Goal: Information Seeking & Learning: Learn about a topic

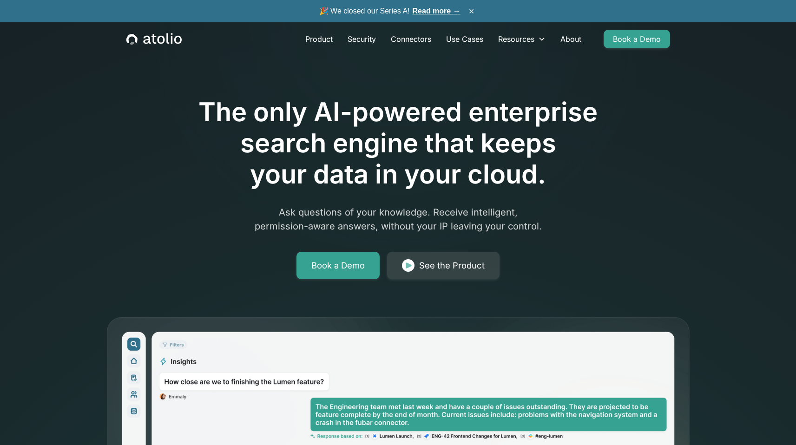
scroll to position [202, 0]
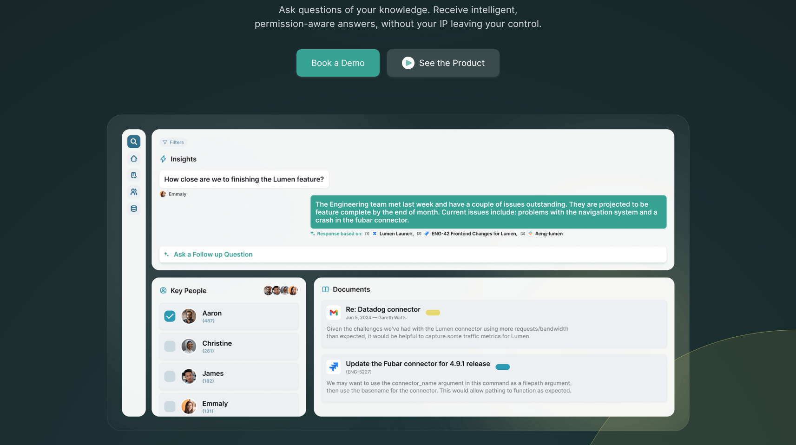
click at [411, 65] on img at bounding box center [408, 63] width 13 height 13
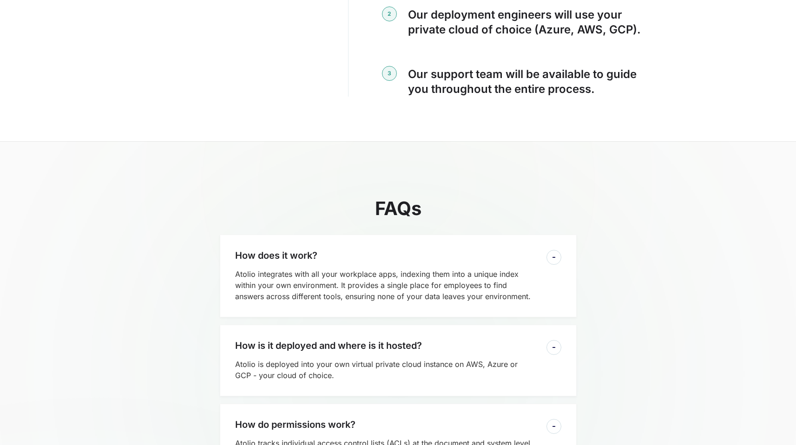
scroll to position [2000, 0]
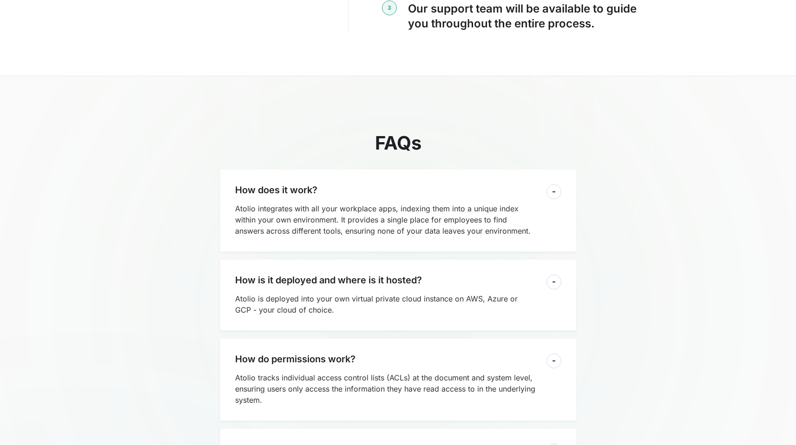
click at [418, 169] on div "How does it work? Atolio integrates with all your workplace apps, indexing them…" at bounding box center [398, 210] width 357 height 83
click at [560, 184] on div at bounding box center [553, 191] width 15 height 15
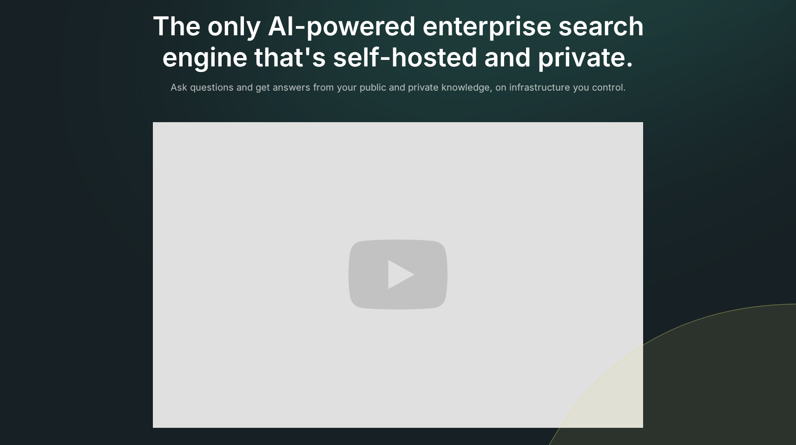
scroll to position [0, 0]
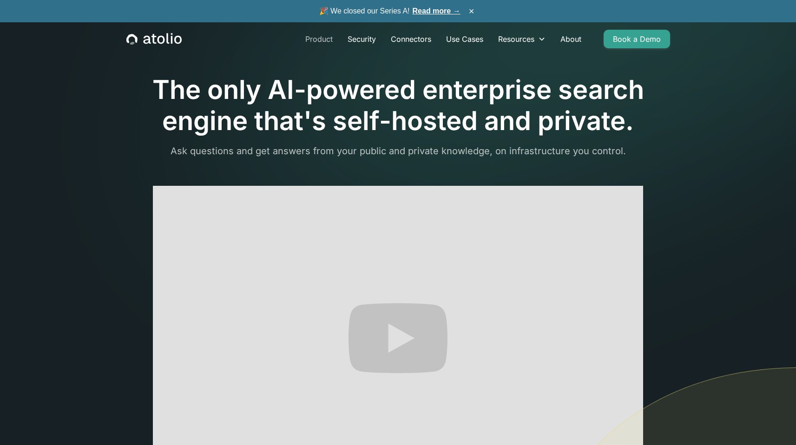
click at [313, 39] on link "Product" at bounding box center [319, 39] width 42 height 19
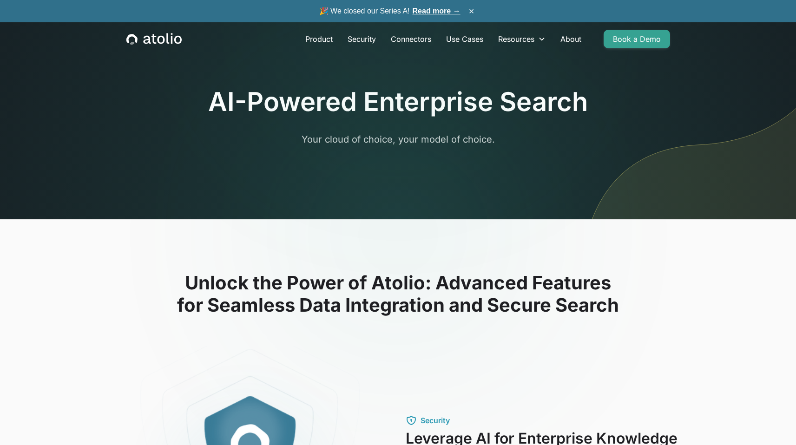
click at [132, 34] on icon "home" at bounding box center [131, 38] width 11 height 9
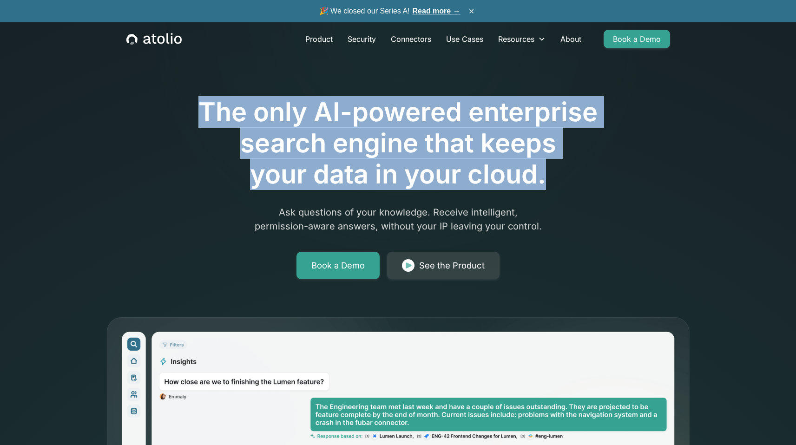
drag, startPoint x: 205, startPoint y: 111, endPoint x: 549, endPoint y: 185, distance: 352.0
click at [549, 185] on h1 "The only AI-powered enterprise search engine that keeps your data in your cloud." at bounding box center [398, 144] width 476 height 94
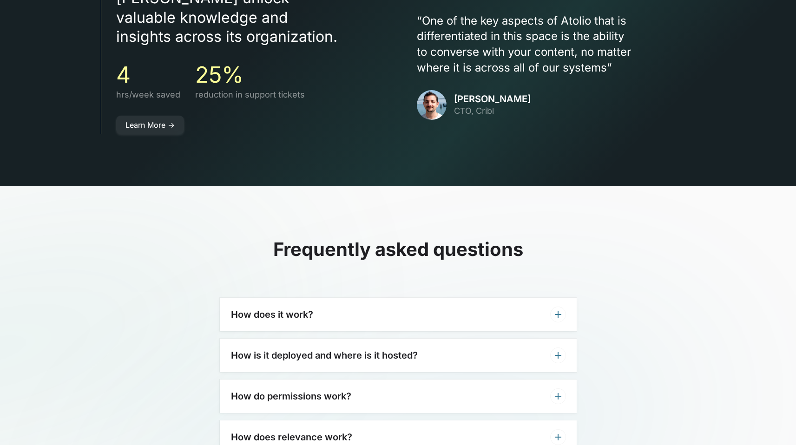
scroll to position [2867, 0]
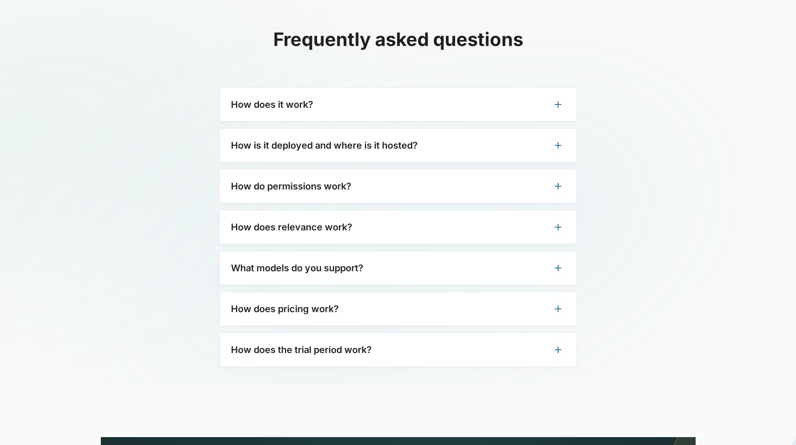
click at [352, 88] on div "How does it work?" at bounding box center [398, 104] width 357 height 33
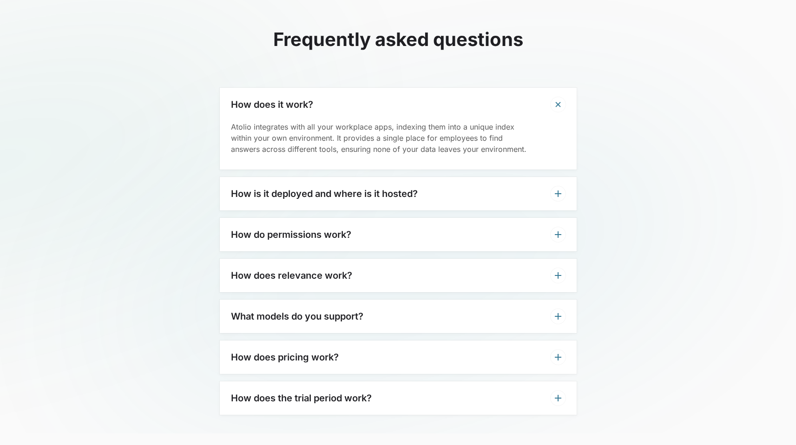
click at [439, 177] on div "How is it deployed and where is it hosted?" at bounding box center [398, 193] width 357 height 33
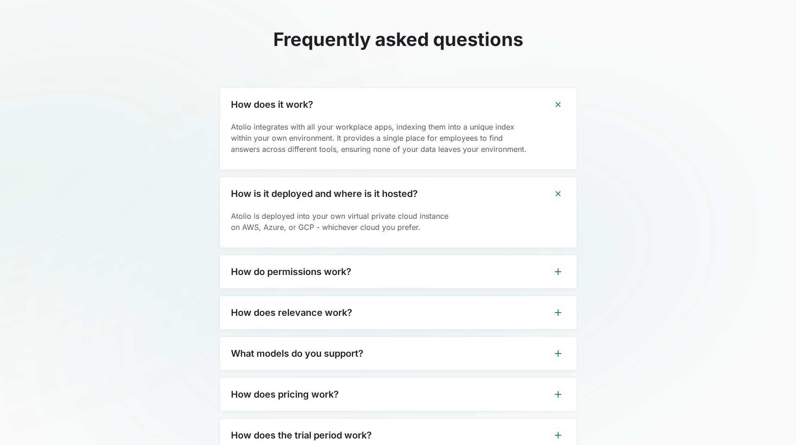
click at [439, 177] on div "How is it deployed and where is it hosted?" at bounding box center [398, 193] width 357 height 33
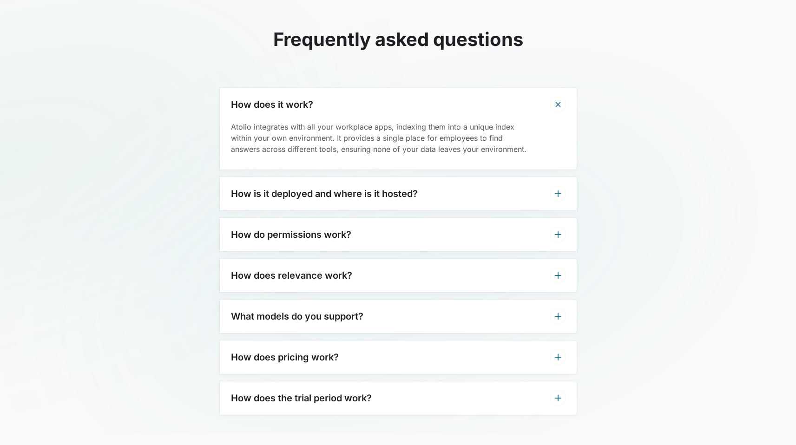
click at [401, 218] on div "How do permissions work?" at bounding box center [398, 234] width 357 height 33
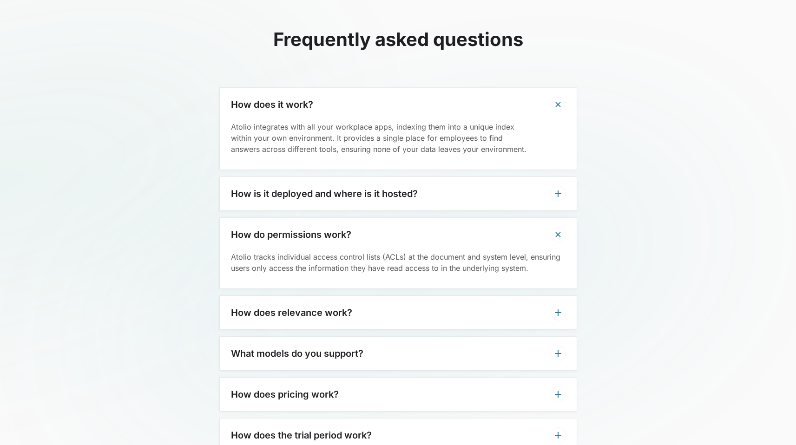
click at [403, 218] on div "How do permissions work?" at bounding box center [398, 234] width 357 height 33
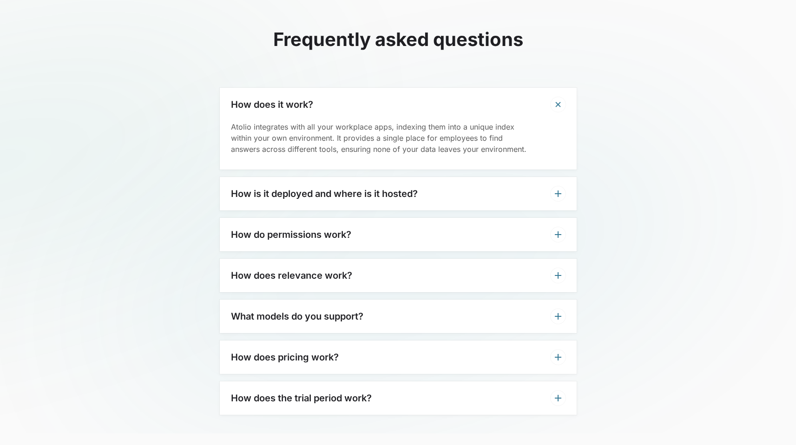
scroll to position [2913, 0]
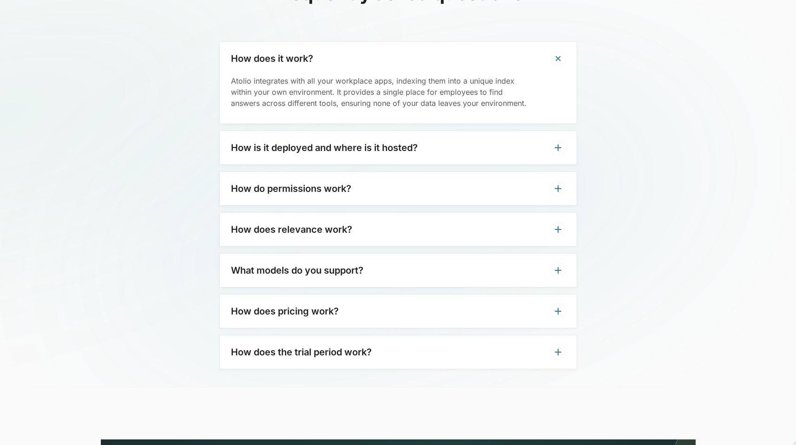
click at [405, 213] on div "How does relevance work?" at bounding box center [398, 229] width 357 height 33
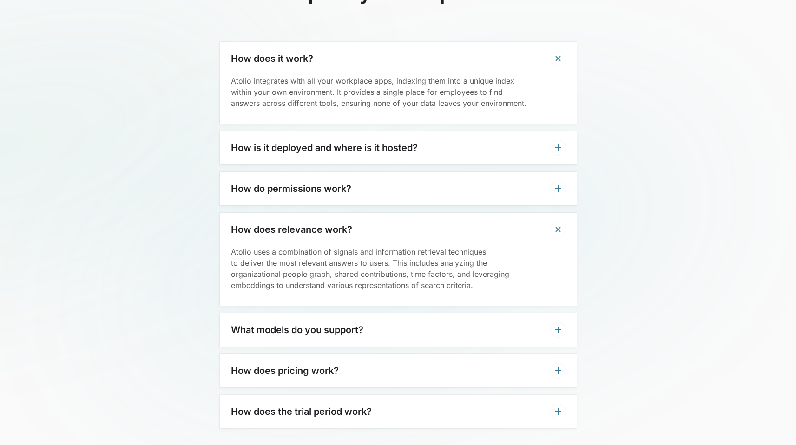
click at [405, 213] on div "How does relevance work?" at bounding box center [398, 229] width 357 height 33
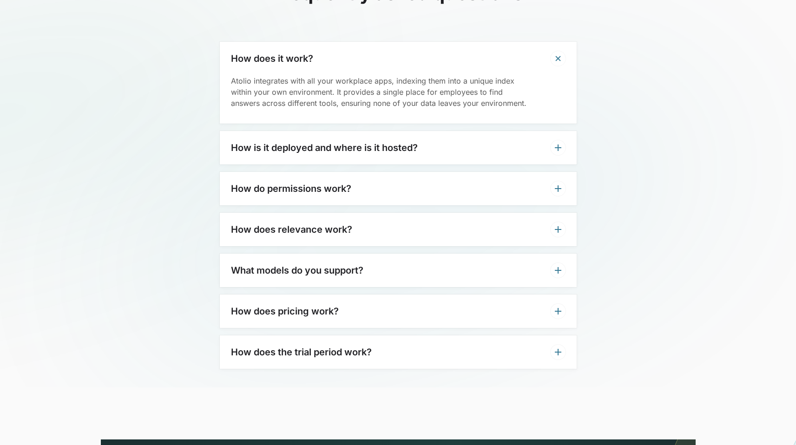
click at [393, 214] on div "How does relevance work?" at bounding box center [398, 229] width 357 height 33
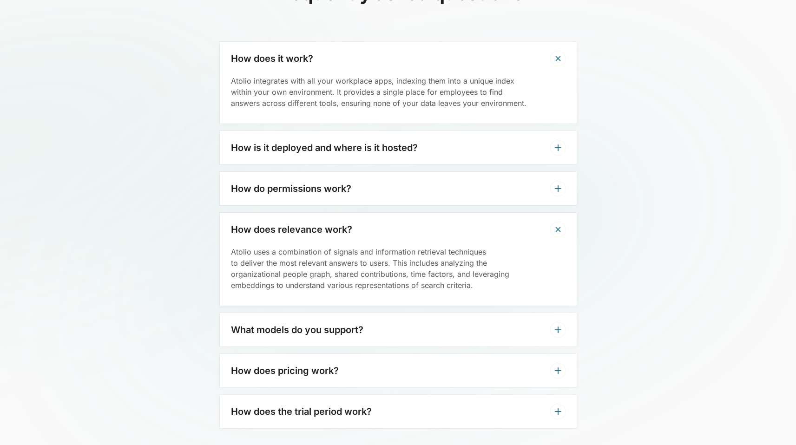
scroll to position [3014, 0]
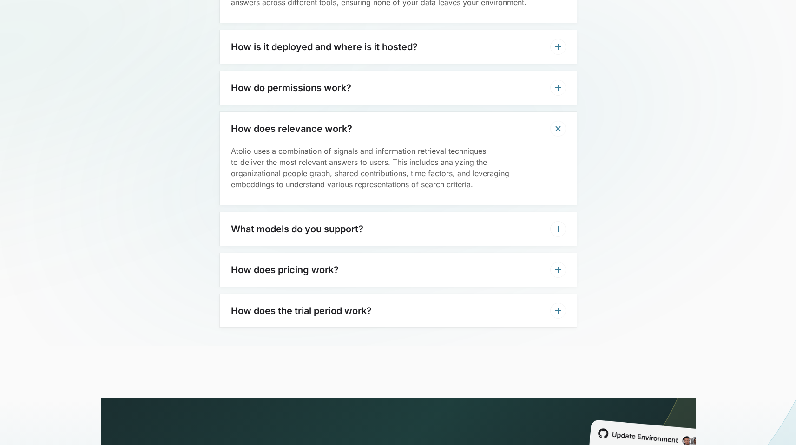
click at [380, 212] on div "What models do you support?" at bounding box center [398, 228] width 357 height 33
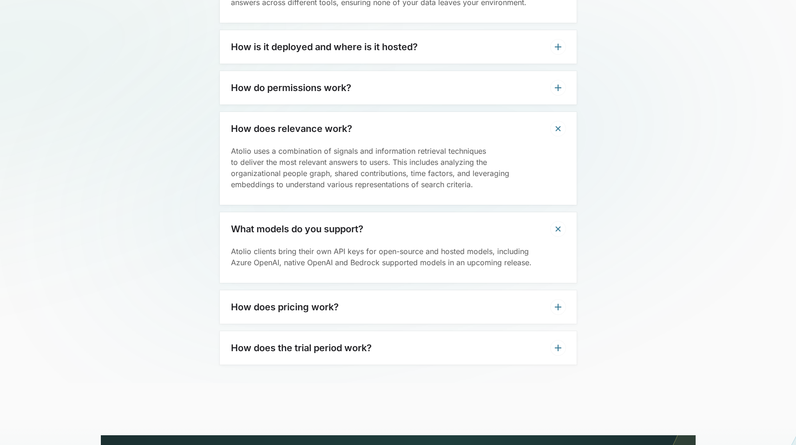
click at [381, 212] on div "What models do you support?" at bounding box center [398, 228] width 357 height 33
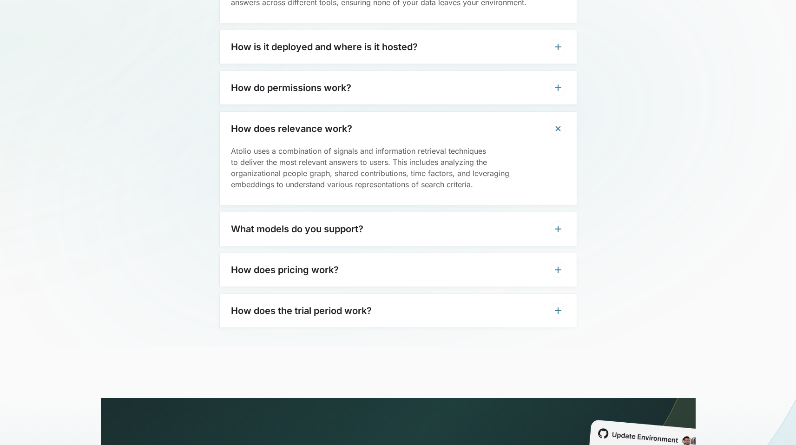
click at [345, 123] on h3 "How does relevance work?" at bounding box center [291, 128] width 121 height 11
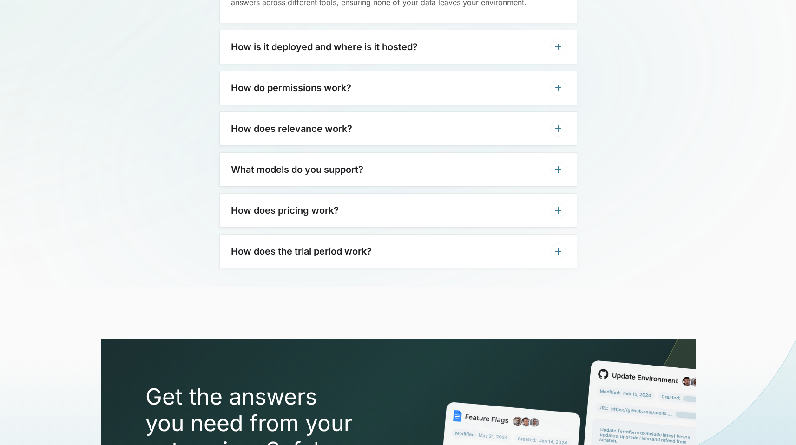
click at [335, 164] on div "What models do you support?" at bounding box center [398, 169] width 357 height 33
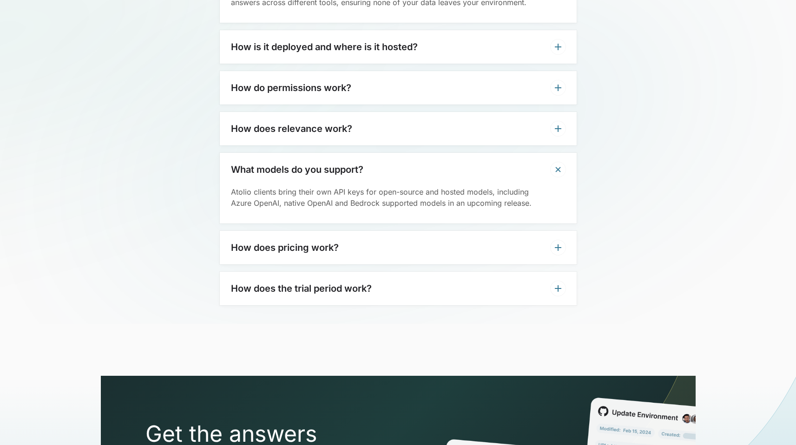
click at [294, 242] on h3 "How does pricing work?" at bounding box center [285, 247] width 108 height 11
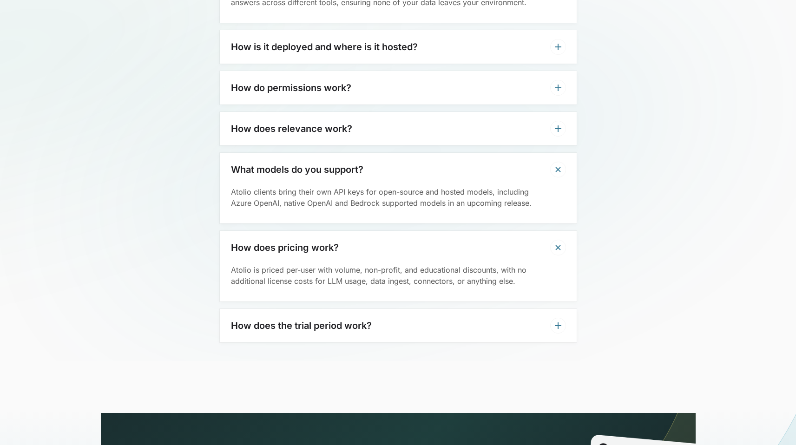
click at [261, 286] on div "How does it work? Atolio integrates with all your workplace apps, indexing them…" at bounding box center [398, 141] width 357 height 401
click at [262, 309] on div "How does the trial period work?" at bounding box center [398, 325] width 357 height 33
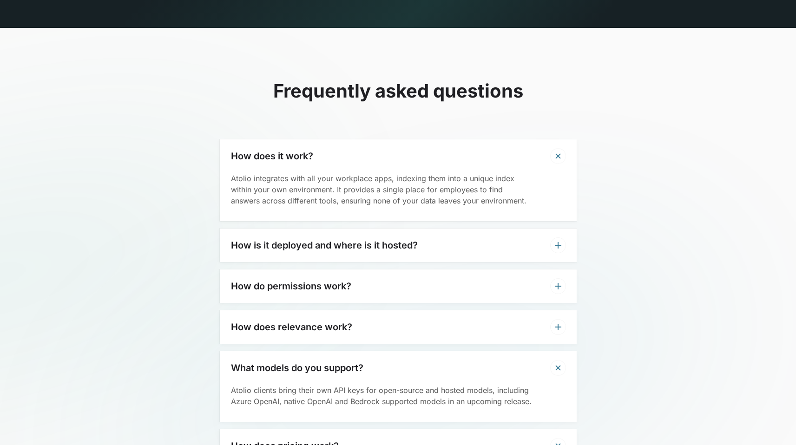
scroll to position [2673, 0]
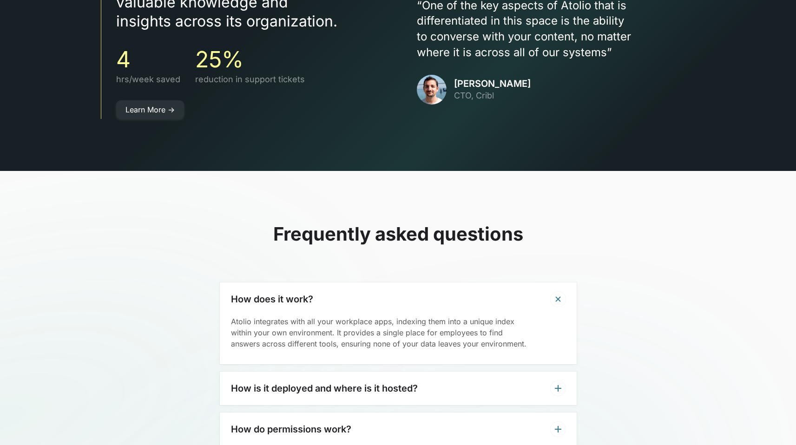
click at [261, 372] on div "How is it deployed and where is it hosted?" at bounding box center [398, 388] width 357 height 33
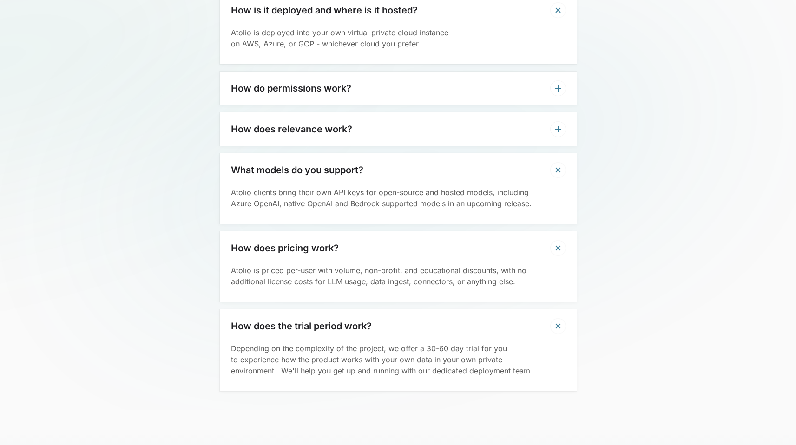
scroll to position [3003, 0]
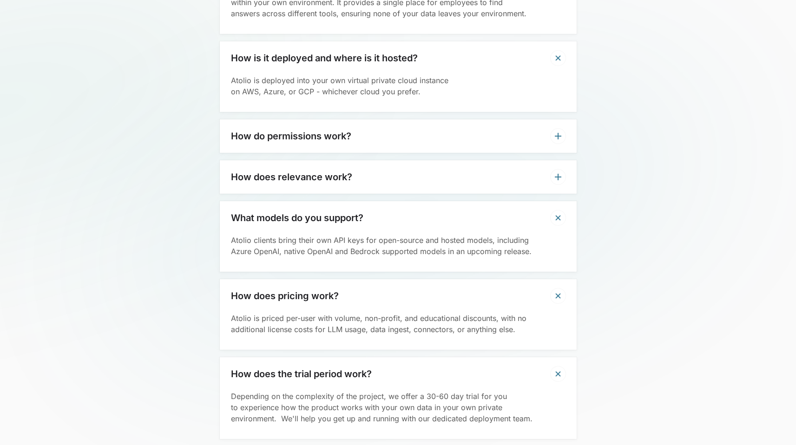
click at [283, 119] on div "How do permissions work?" at bounding box center [398, 135] width 357 height 33
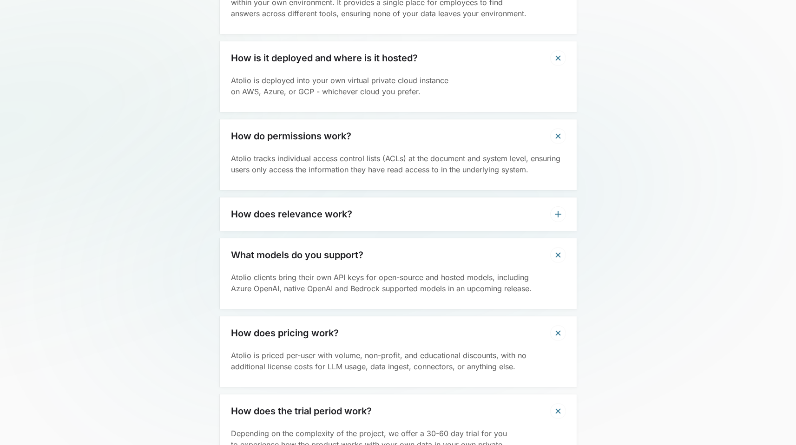
click at [279, 197] on div "How does relevance work?" at bounding box center [398, 213] width 357 height 33
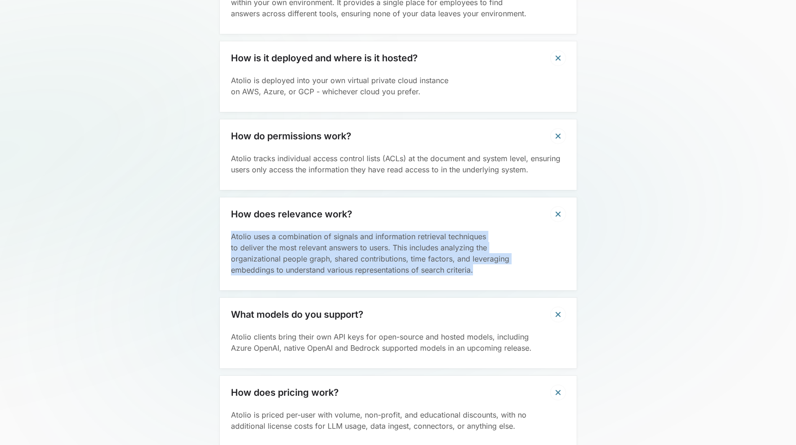
drag, startPoint x: 465, startPoint y: 251, endPoint x: 199, endPoint y: 212, distance: 269.0
click at [196, 209] on div "Frequently asked questions How does it work? Atolio integrates with all your wo…" at bounding box center [398, 197] width 796 height 713
drag, startPoint x: 486, startPoint y: 247, endPoint x: 213, endPoint y: 214, distance: 275.5
click at [213, 214] on div "Frequently asked questions How does it work? Atolio integrates with all your wo…" at bounding box center [398, 197] width 796 height 713
copy p "Atolio uses a combination of signals and information retrieval techniques to de…"
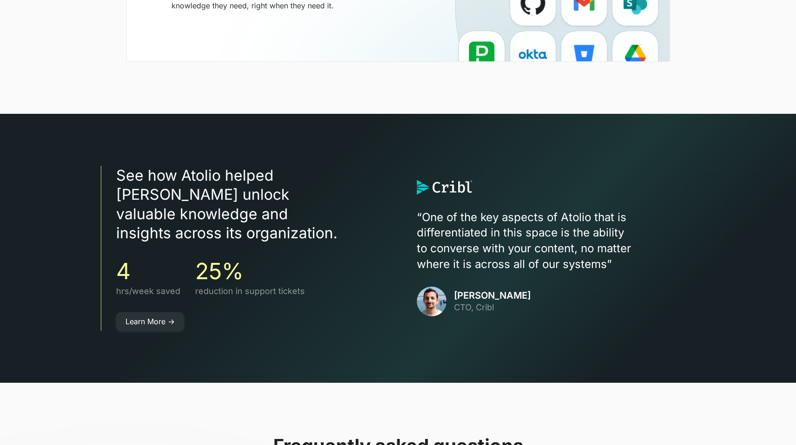
scroll to position [2508, 0]
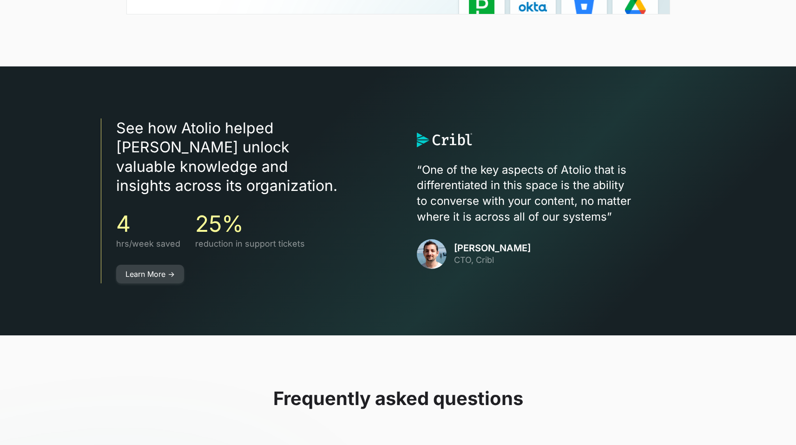
click at [141, 265] on link "Learn More ->" at bounding box center [150, 274] width 68 height 19
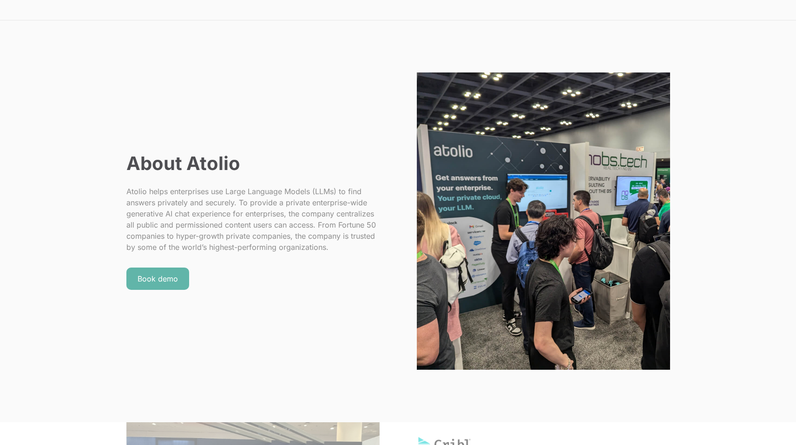
scroll to position [2081, 0]
